Goal: Share content: Share content

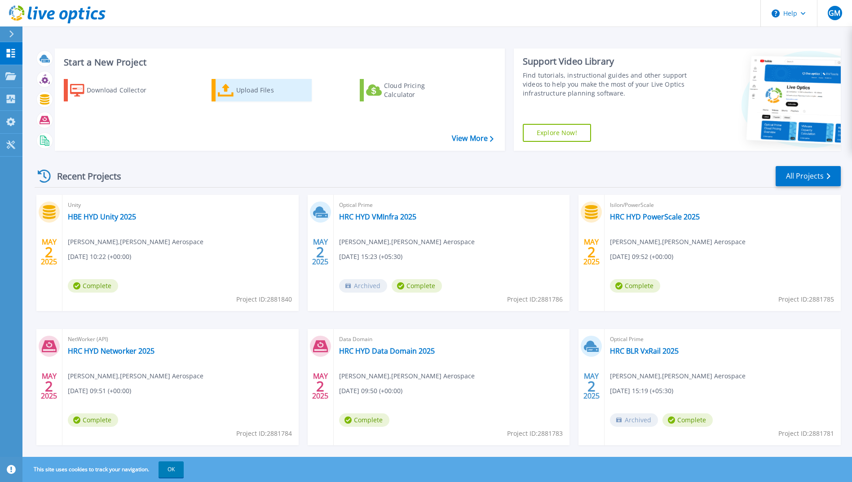
click at [254, 91] on div "Upload Files" at bounding box center [272, 90] width 72 height 18
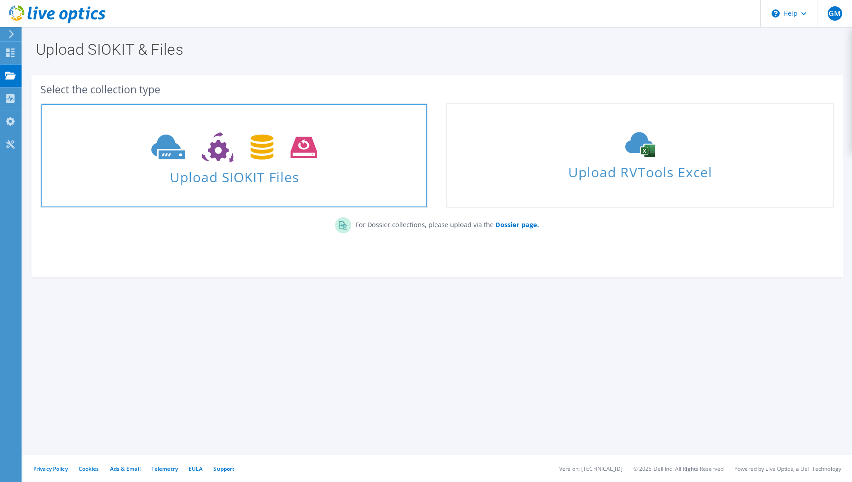
click at [274, 172] on span "Upload SIOKIT Files" at bounding box center [234, 174] width 386 height 19
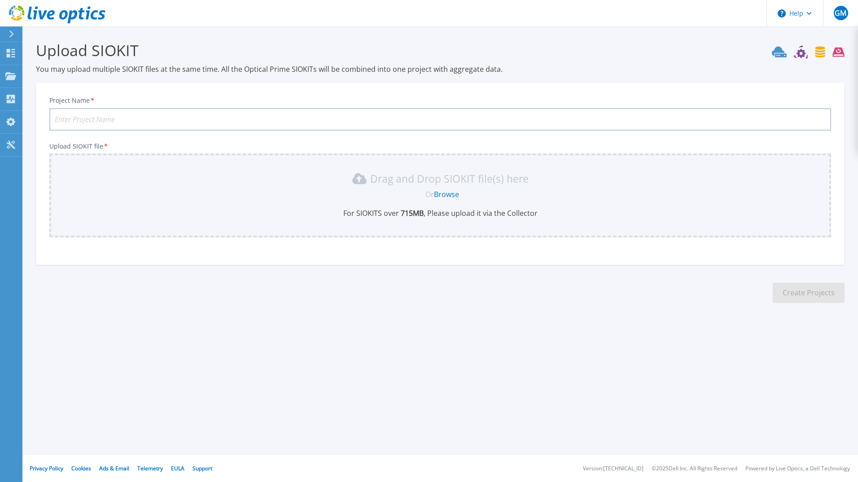
click at [447, 197] on link "Browse" at bounding box center [446, 194] width 25 height 10
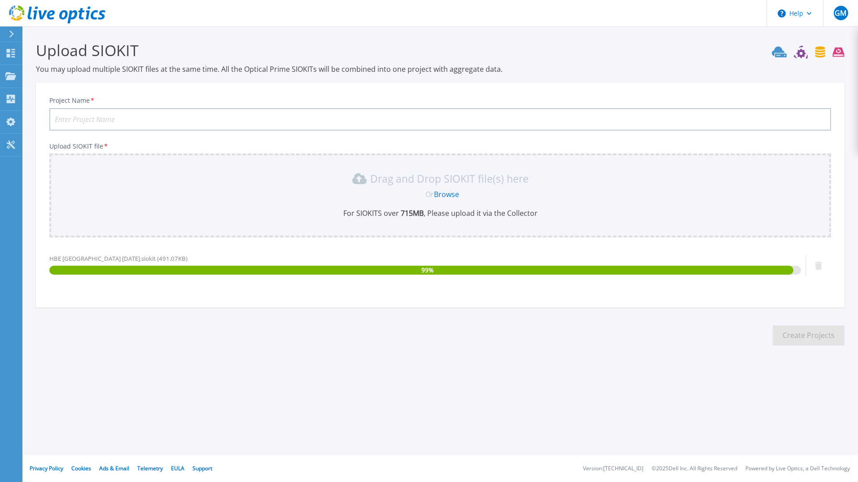
click at [227, 114] on input "Project Name *" at bounding box center [440, 119] width 782 height 22
click at [218, 119] on input "Project Name *" at bounding box center [440, 119] width 782 height 22
type input "HBE [GEOGRAPHIC_DATA] [DATE]"
click at [792, 328] on button "Create Projects" at bounding box center [809, 336] width 72 height 20
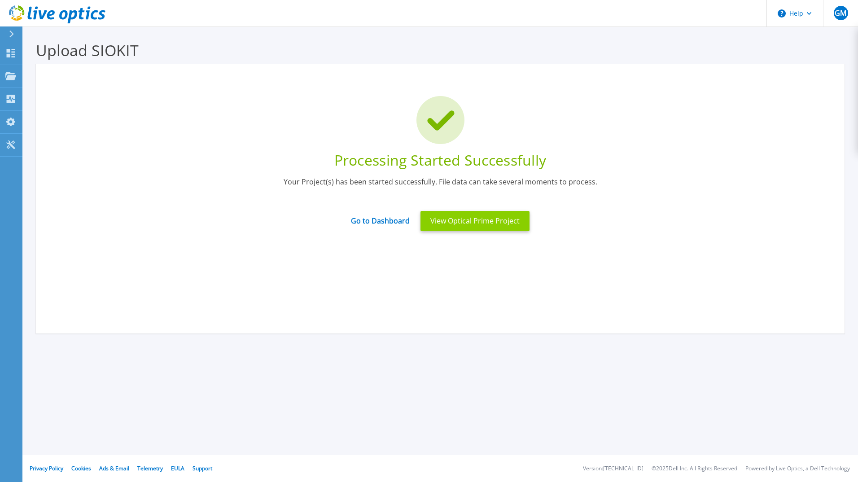
click at [458, 222] on button "View Optical Prime Project" at bounding box center [475, 221] width 109 height 20
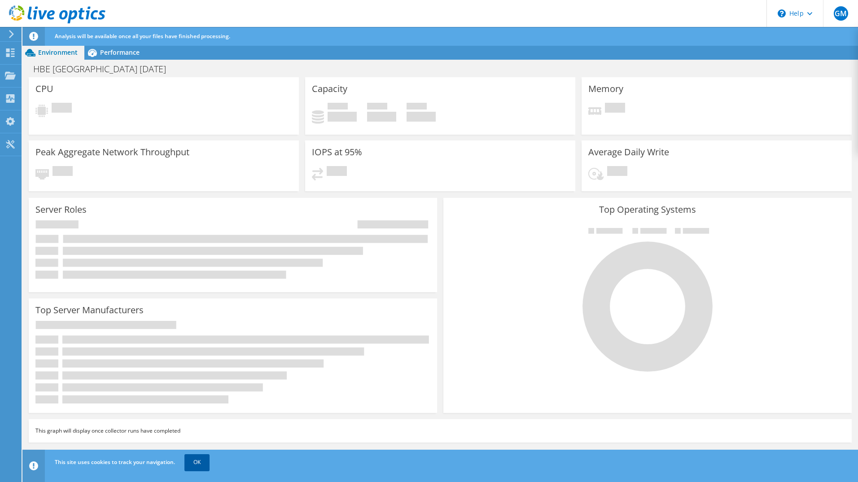
click at [203, 463] on link "OK" at bounding box center [197, 462] width 25 height 16
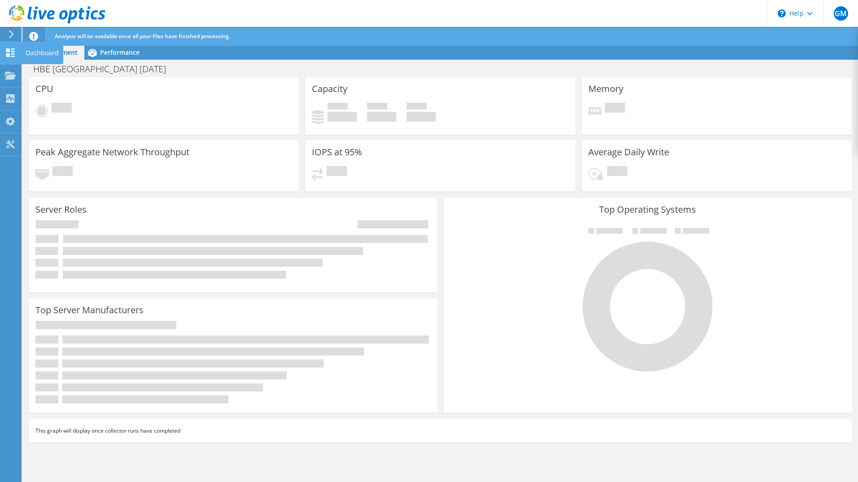
click at [46, 50] on div "Dashboard" at bounding box center [42, 53] width 42 height 22
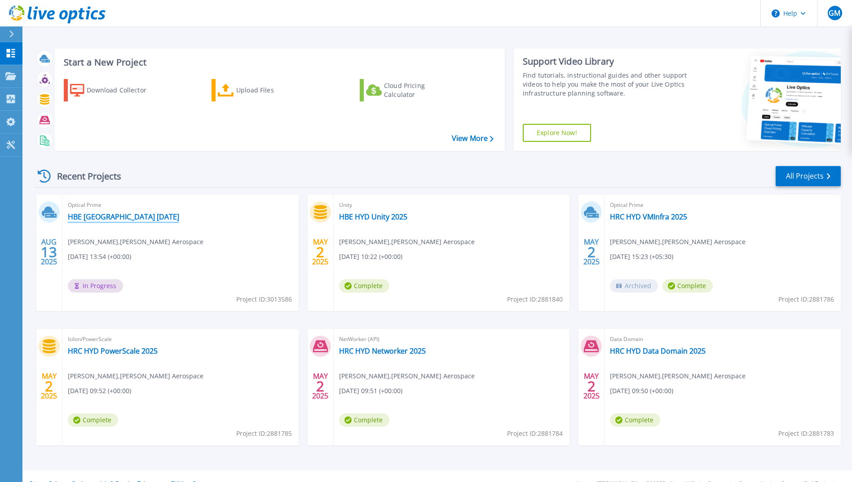
click at [132, 216] on link "HBE [GEOGRAPHIC_DATA] [DATE]" at bounding box center [123, 216] width 111 height 9
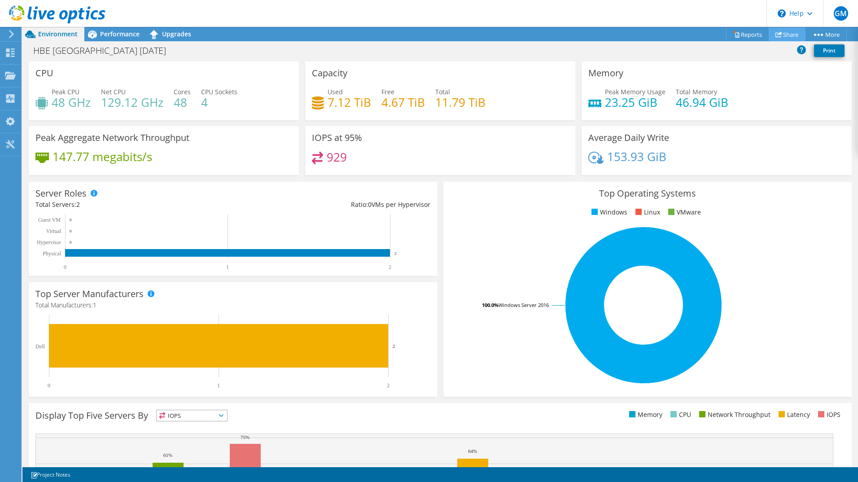
click at [791, 34] on link "Share" at bounding box center [787, 34] width 37 height 14
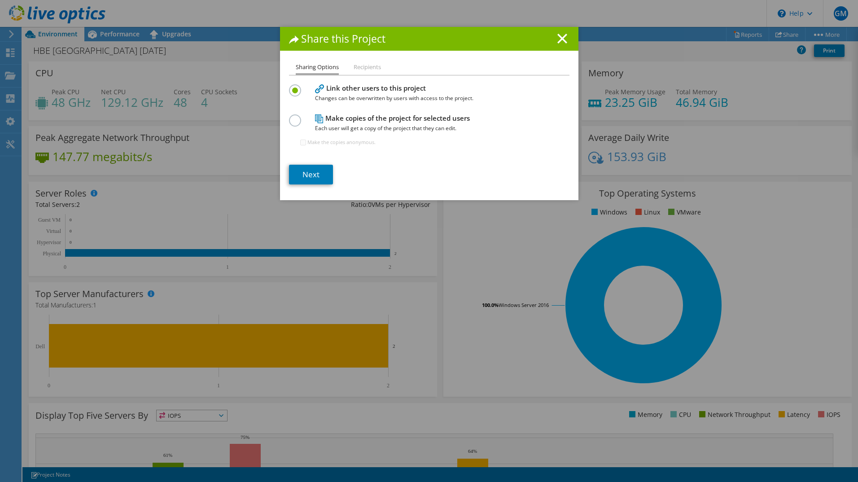
click at [297, 117] on label at bounding box center [297, 115] width 16 height 2
click at [0, 0] on input "radio" at bounding box center [0, 0] width 0 height 0
click at [313, 176] on link "Next" at bounding box center [311, 175] width 44 height 20
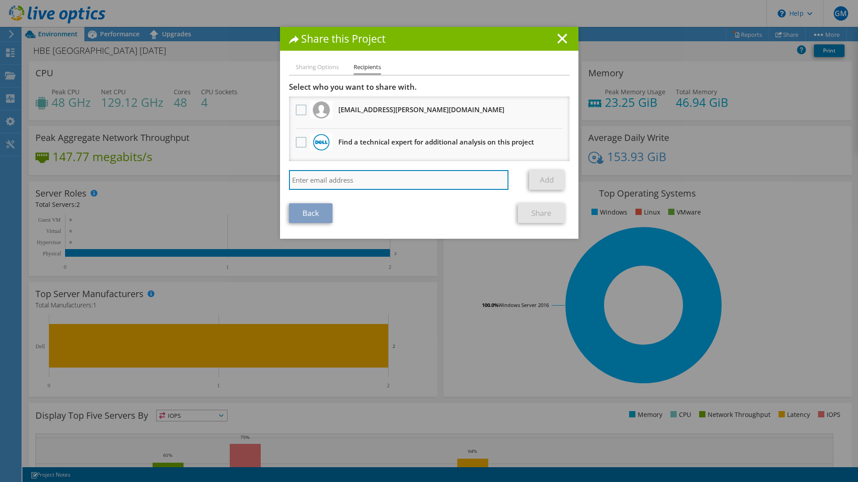
click at [334, 175] on input "search" at bounding box center [399, 180] width 220 height 20
type input "sean.yu@collins.com"
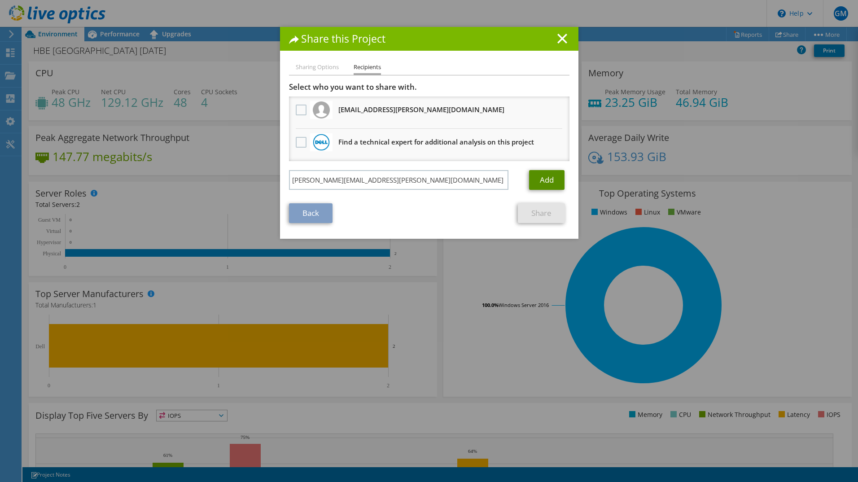
click at [550, 181] on link "Add" at bounding box center [546, 180] width 35 height 20
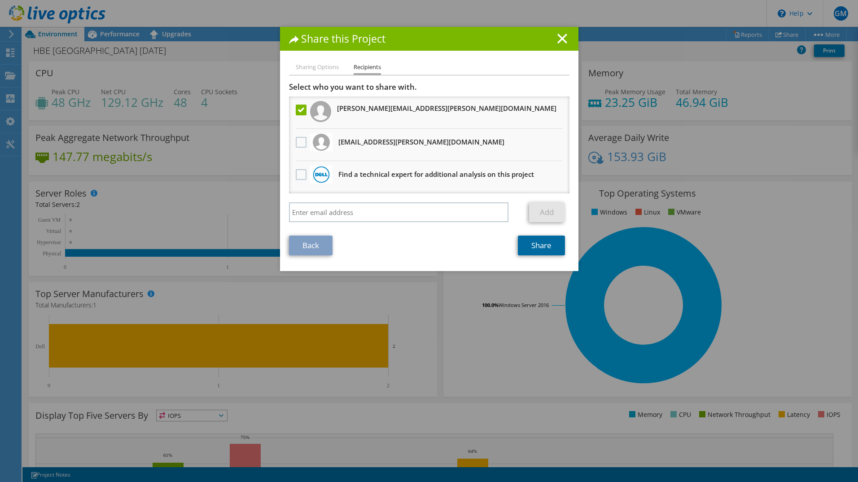
click at [543, 248] on link "Share" at bounding box center [541, 246] width 47 height 20
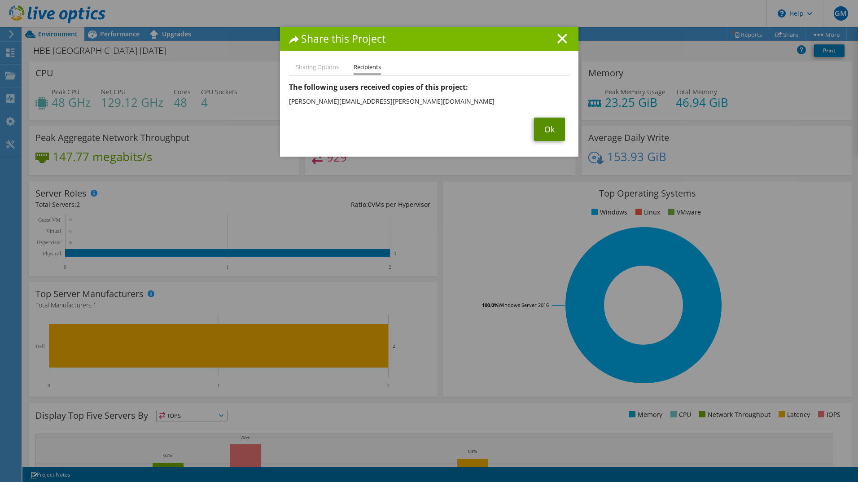
click at [551, 132] on link "Ok" at bounding box center [549, 129] width 31 height 23
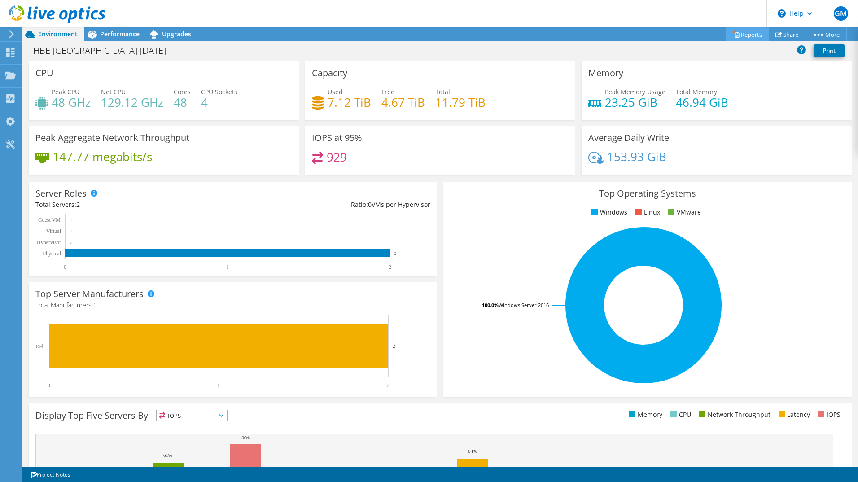
click at [751, 35] on link "Reports" at bounding box center [747, 34] width 43 height 14
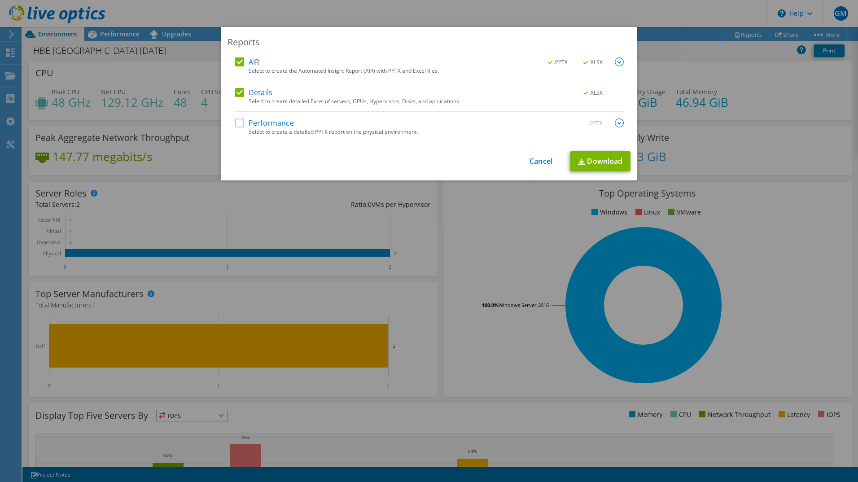
click at [240, 125] on label "Performance" at bounding box center [264, 123] width 59 height 9
click at [0, 0] on input "Performance" at bounding box center [0, 0] width 0 height 0
click at [597, 163] on link "Download" at bounding box center [601, 161] width 60 height 20
click at [539, 160] on link "Cancel" at bounding box center [541, 161] width 23 height 9
